Goal: Navigation & Orientation: Find specific page/section

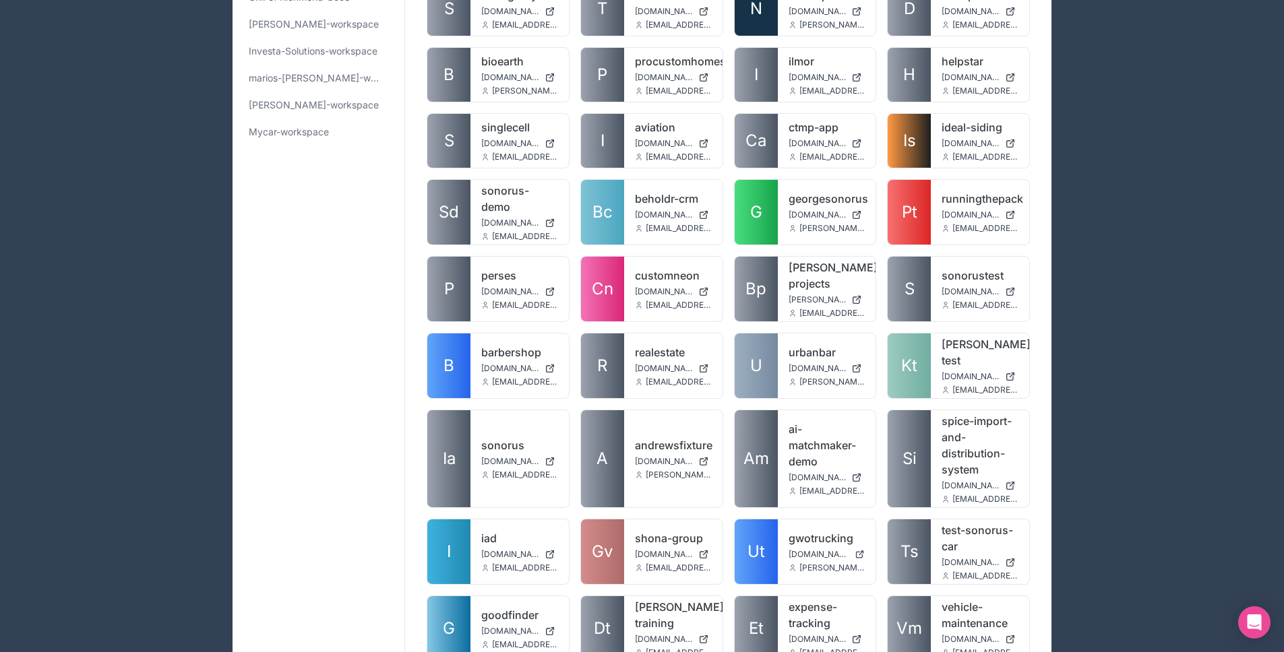
scroll to position [177, 0]
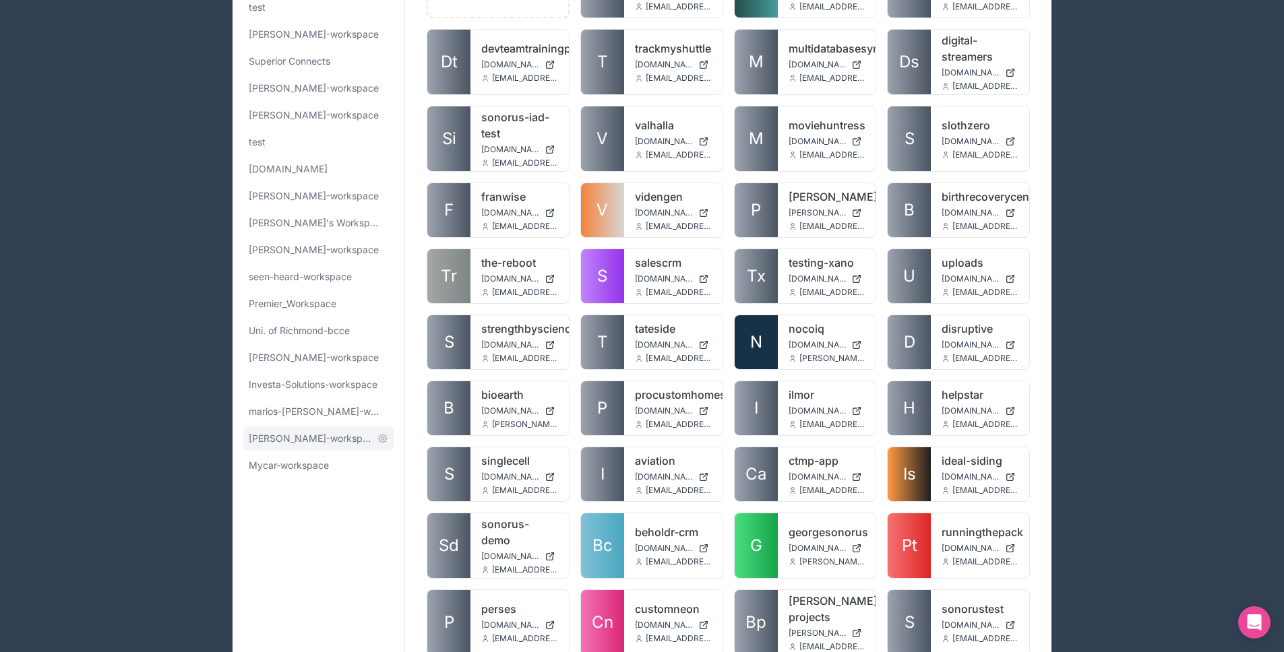
click at [323, 448] on link "[PERSON_NAME]-workspace" at bounding box center [318, 439] width 150 height 24
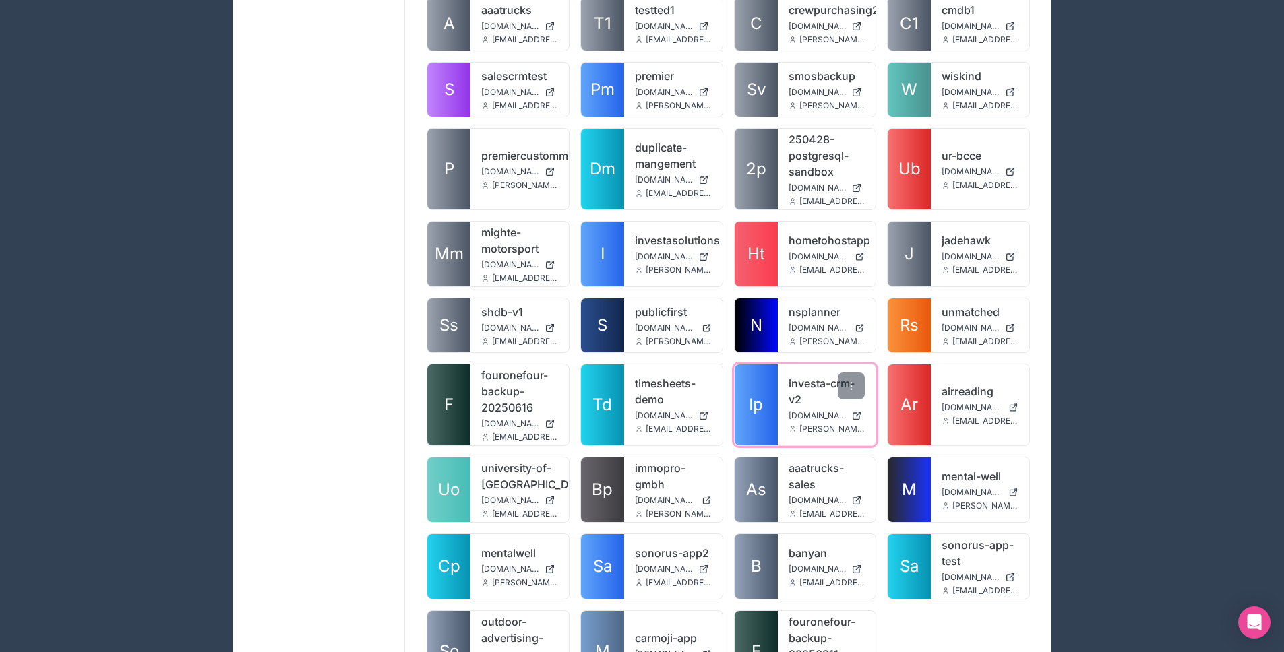
scroll to position [2688, 0]
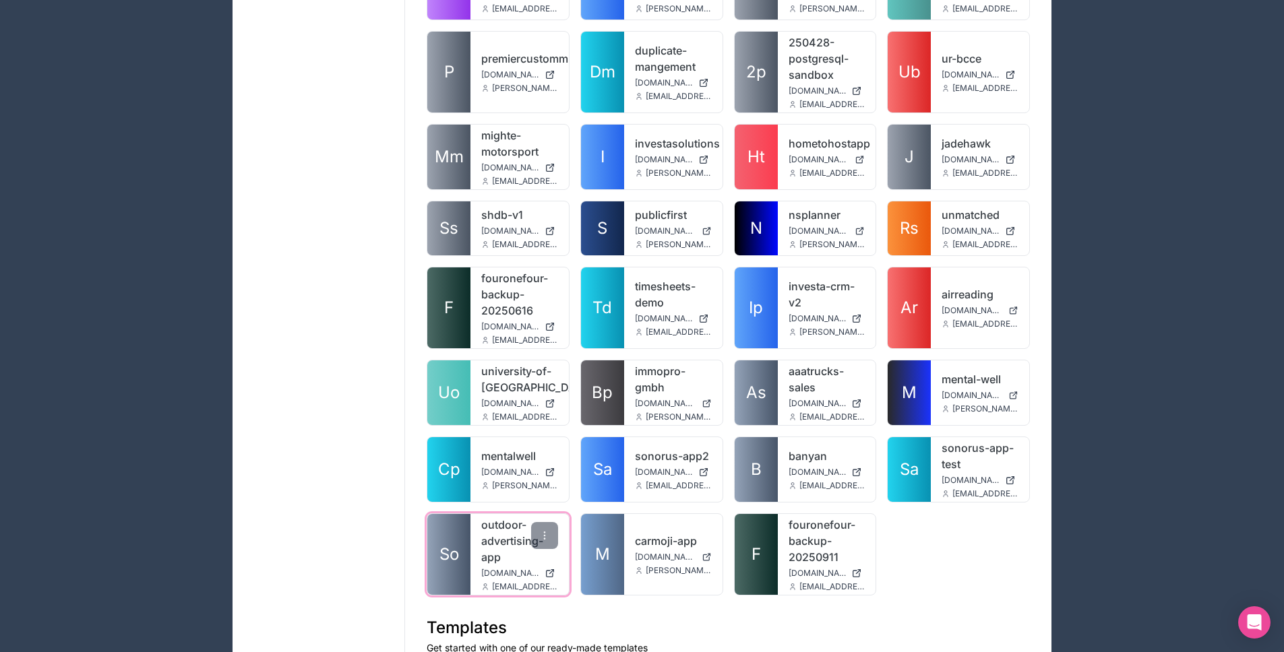
click at [462, 514] on link "So" at bounding box center [448, 554] width 43 height 81
